Goal: Transaction & Acquisition: Purchase product/service

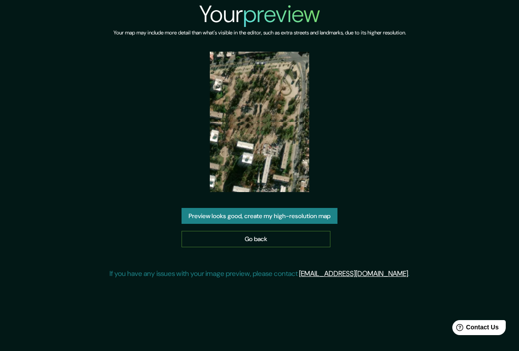
click at [233, 241] on link "Go back" at bounding box center [256, 239] width 149 height 16
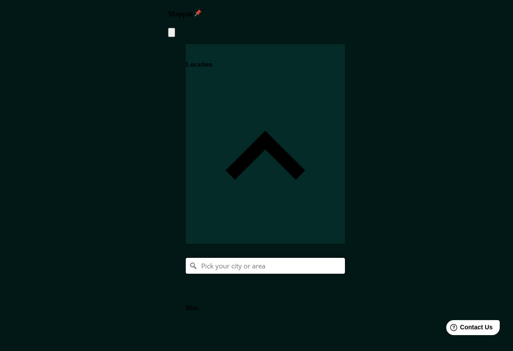
click at [345, 258] on input "Pick your city or area" at bounding box center [265, 266] width 159 height 16
paste input "cpm35 [DATE] 181125.896.jpg IMG_5124.jpeg IMG_5125.jpeg IMG_5126.MOV IMG_5127.j…"
type input "cpm35 [DATE] 181125.896.jpg IMG_5124.jpeg IMG_5125.jpeg IMG_5126.MOV IMG_5127.j…"
paste input "Doctor [PERSON_NAME] 1678 [PERSON_NAME] [GEOGRAPHIC_DATA]"
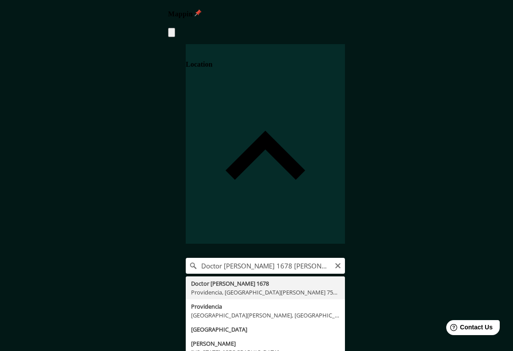
type input "[STREET_ADDRESS][PERSON_NAME][PERSON_NAME][PERSON_NAME]"
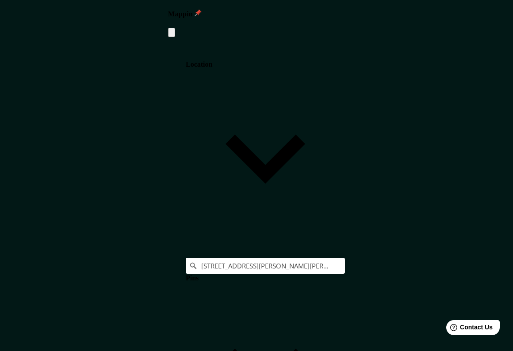
click at [362, 275] on body "Mappin Location Doctor [PERSON_NAME][STREET_ADDRESS][PERSON_NAME][PERSON_NAME] …" at bounding box center [256, 175] width 513 height 351
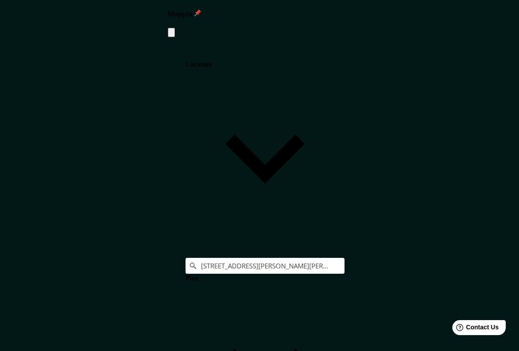
type input "a4"
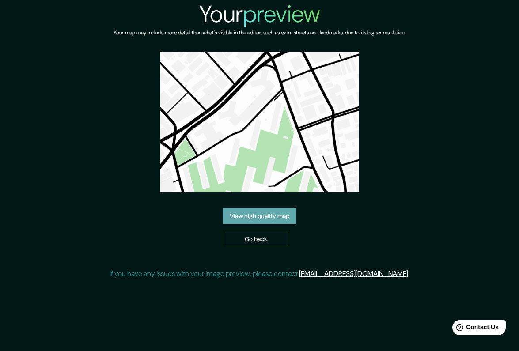
click at [260, 216] on link "View high quality map" at bounding box center [260, 216] width 74 height 16
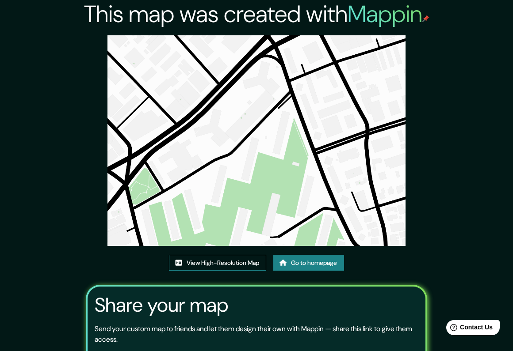
click at [195, 260] on link "View High-Resolution Map" at bounding box center [217, 263] width 97 height 16
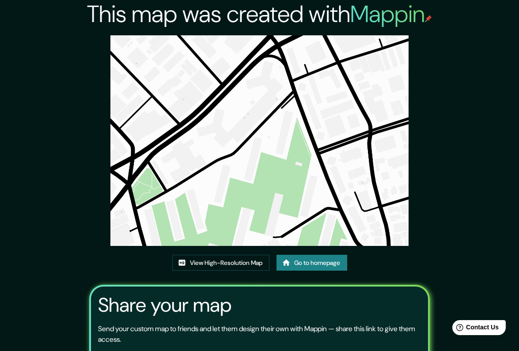
click at [311, 264] on link "Go to homepage" at bounding box center [312, 263] width 71 height 16
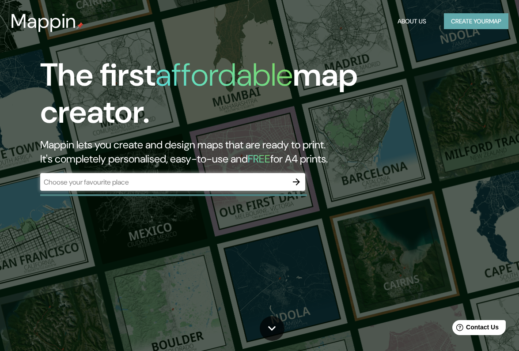
click at [461, 23] on button "Create your map" at bounding box center [476, 21] width 65 height 16
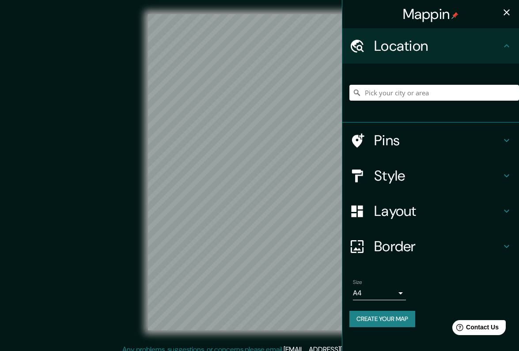
click at [451, 94] on input "Pick your city or area" at bounding box center [435, 93] width 170 height 16
paste input "Avenida Irarrázaval 4633 Ñuñoa Chile"
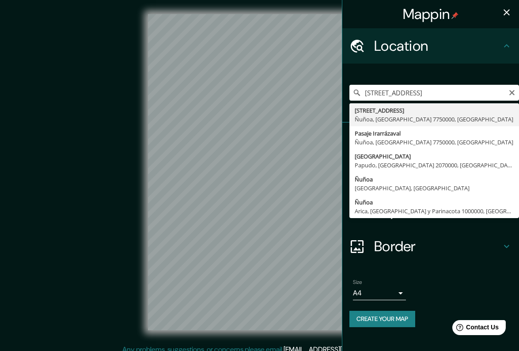
type input "Avenida Irarrázaval 4633, Ñuñoa, Región Metropolitana de Santiago 7750000, Chile"
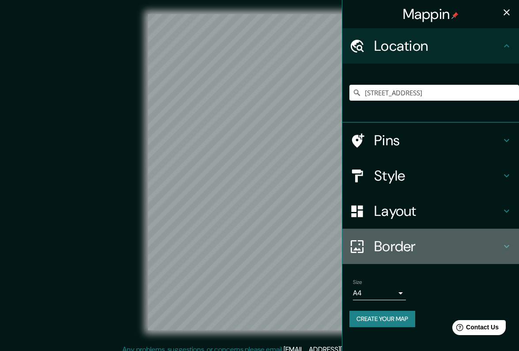
click at [414, 243] on h4 "Border" at bounding box center [437, 247] width 127 height 18
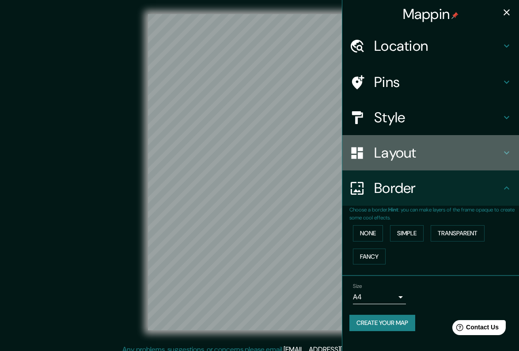
click at [408, 159] on h4 "Layout" at bounding box center [437, 153] width 127 height 18
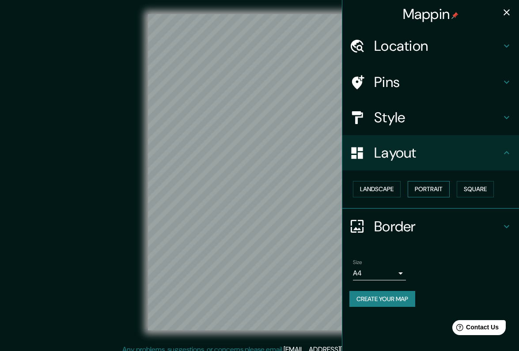
click at [427, 187] on button "Portrait" at bounding box center [429, 189] width 42 height 16
click at [388, 185] on button "Landscape" at bounding box center [377, 189] width 48 height 16
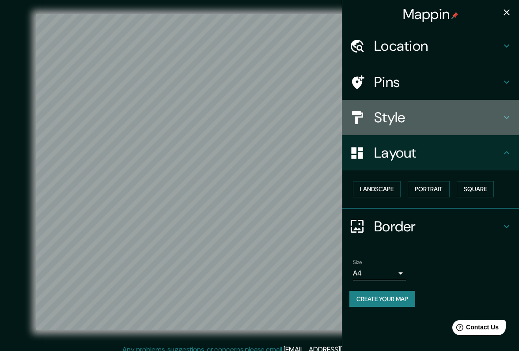
click at [417, 111] on h4 "Style" at bounding box center [437, 118] width 127 height 18
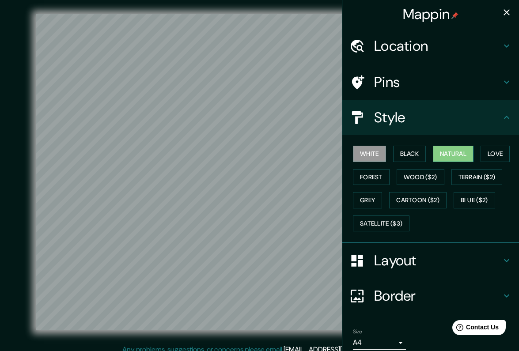
click at [458, 148] on button "Natural" at bounding box center [453, 154] width 41 height 16
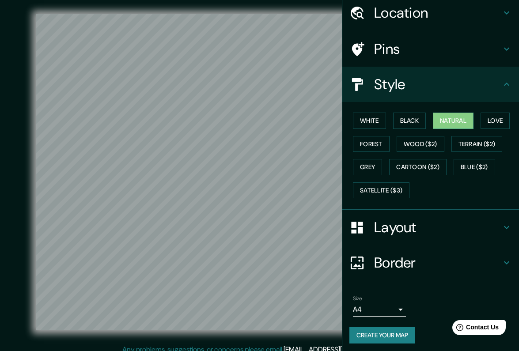
scroll to position [33, 0]
click at [379, 331] on button "Create your map" at bounding box center [383, 336] width 66 height 16
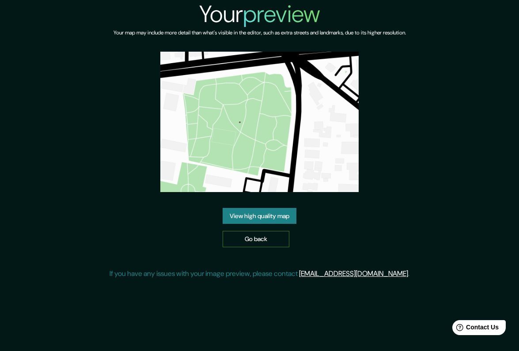
click at [246, 239] on link "Go back" at bounding box center [256, 239] width 67 height 16
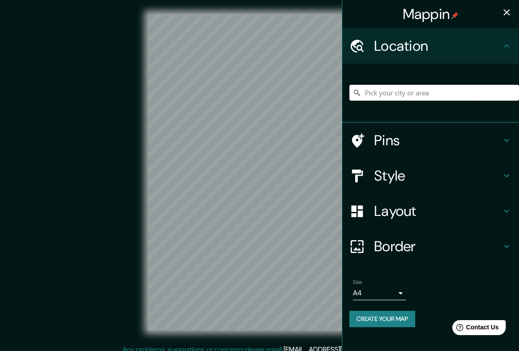
click at [378, 96] on input "Pick your city or area" at bounding box center [435, 93] width 170 height 16
paste input "[STREET_ADDRESS]"
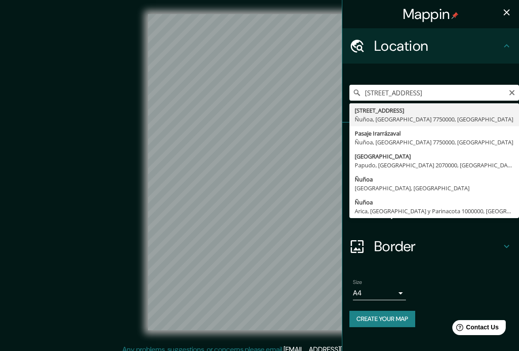
type input "Avenida Irarrázaval 4633, Ñuñoa, Región Metropolitana de Santiago 7750000, Chile"
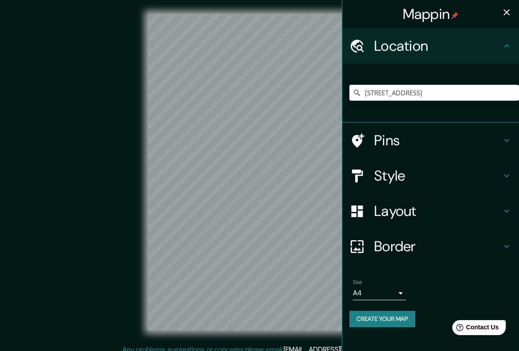
click at [393, 173] on h4 "Style" at bounding box center [437, 176] width 127 height 18
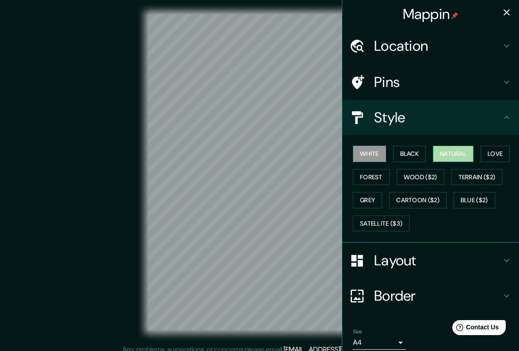
click at [459, 153] on button "Natural" at bounding box center [453, 154] width 41 height 16
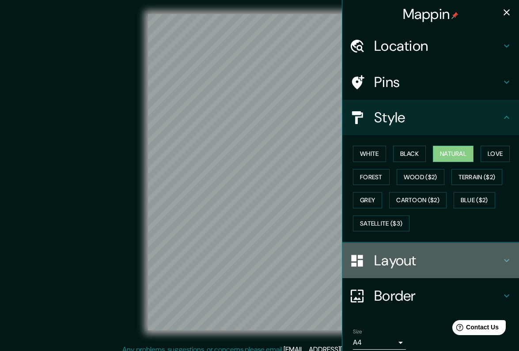
click at [400, 267] on div "Layout" at bounding box center [431, 260] width 177 height 35
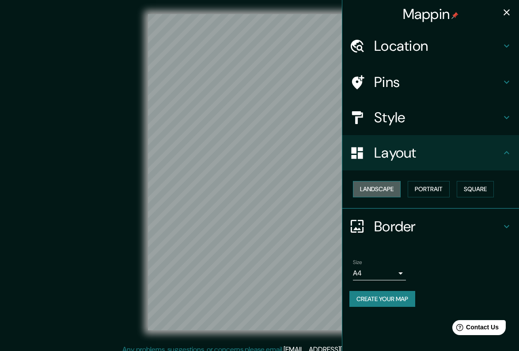
click at [369, 187] on button "Landscape" at bounding box center [377, 189] width 48 height 16
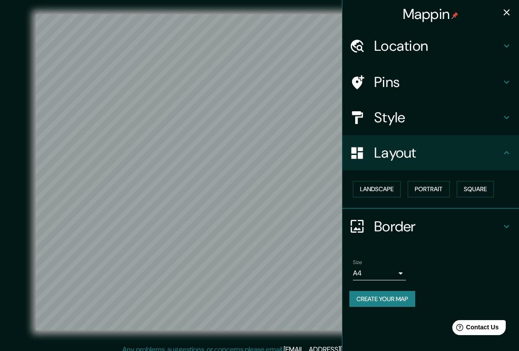
click at [163, 351] on html "Mappin Location Avenida Irarrázaval 4633, Ñuñoa, Región Metropolitana de Santia…" at bounding box center [259, 175] width 519 height 351
click at [166, 340] on div "© Mapbox © OpenStreetMap Improve this map" at bounding box center [260, 172] width 496 height 345
click at [129, 335] on div "© Mapbox © OpenStreetMap Improve this map" at bounding box center [260, 172] width 496 height 345
click at [394, 297] on button "Create your map" at bounding box center [383, 299] width 66 height 16
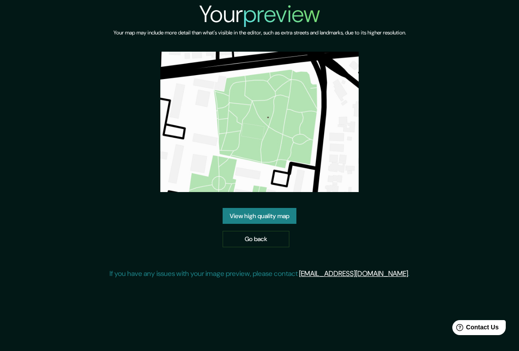
click at [251, 217] on link "View high quality map" at bounding box center [260, 216] width 74 height 16
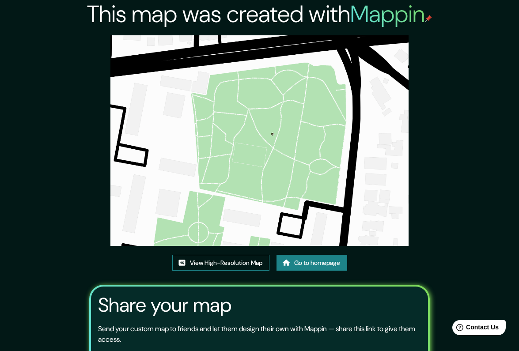
click at [207, 266] on link "View High-Resolution Map" at bounding box center [220, 263] width 97 height 16
